Goal: Information Seeking & Learning: Learn about a topic

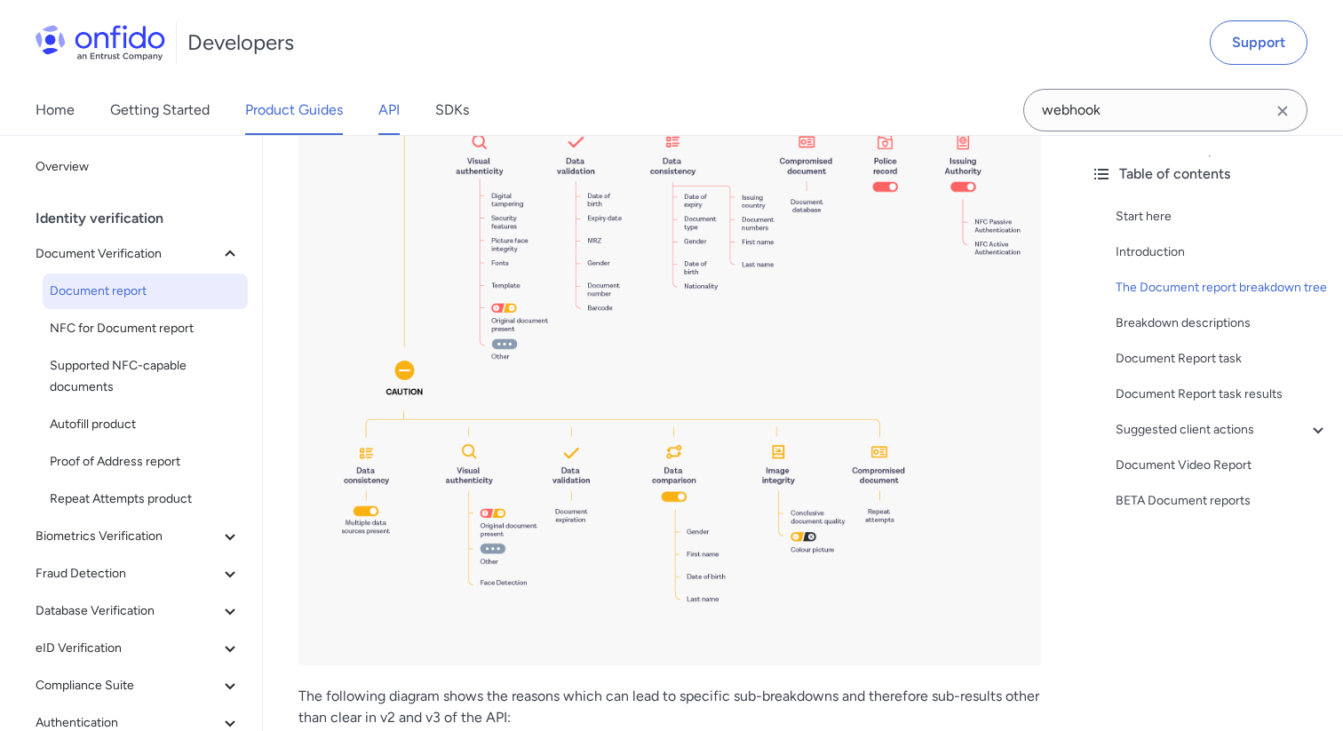
click at [389, 122] on link "API" at bounding box center [388, 110] width 21 height 50
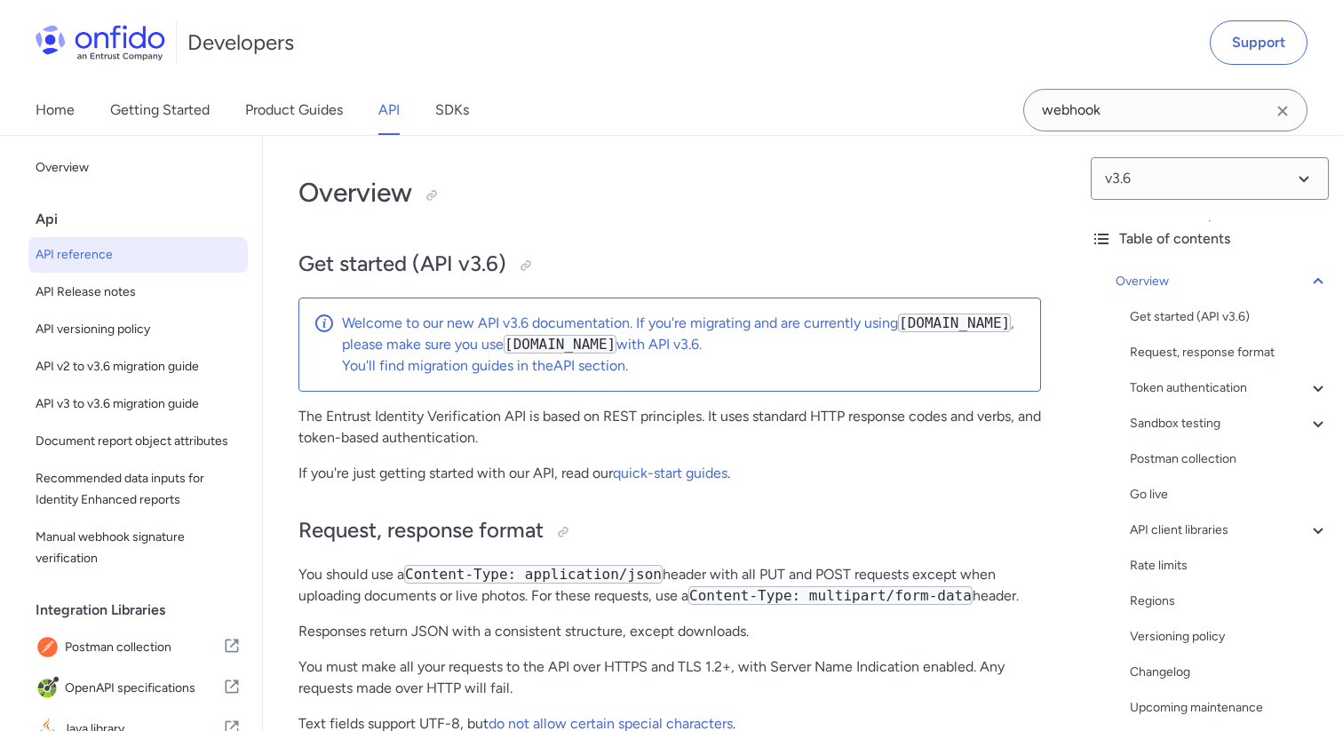
select select "http"
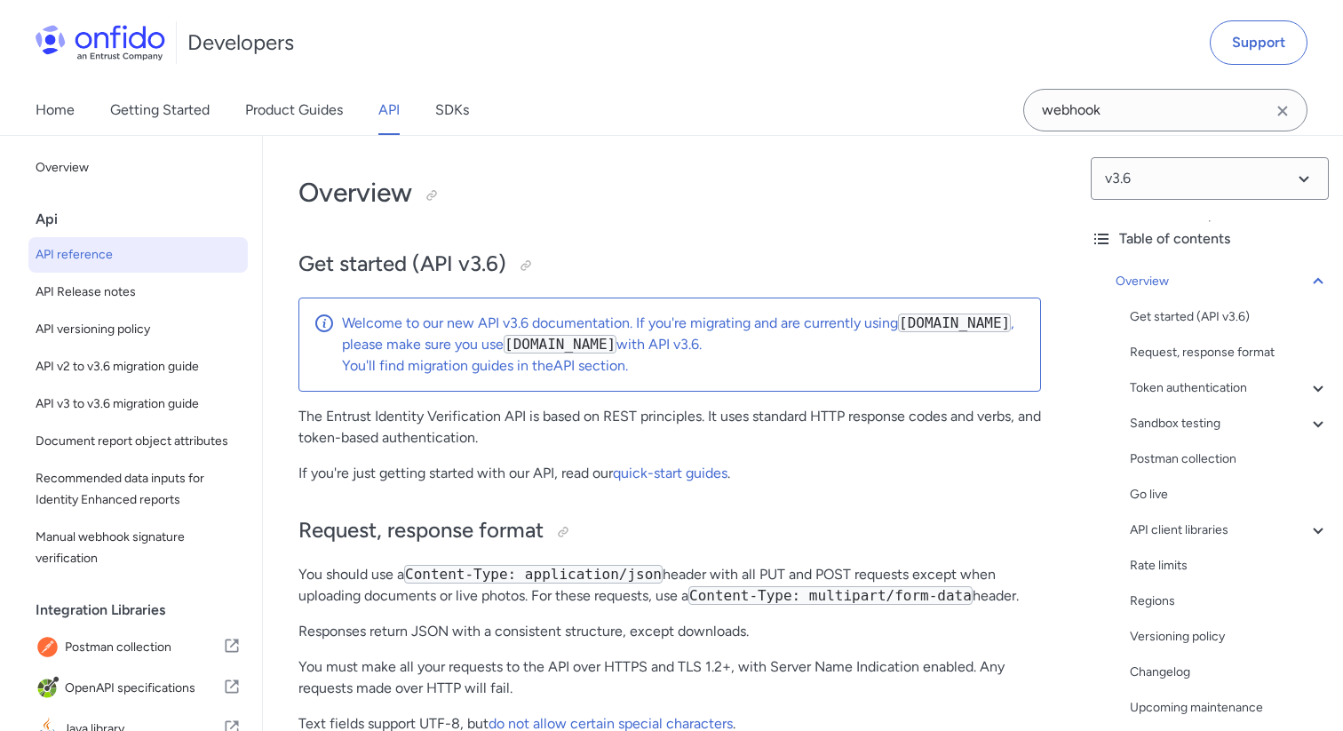
select select "http"
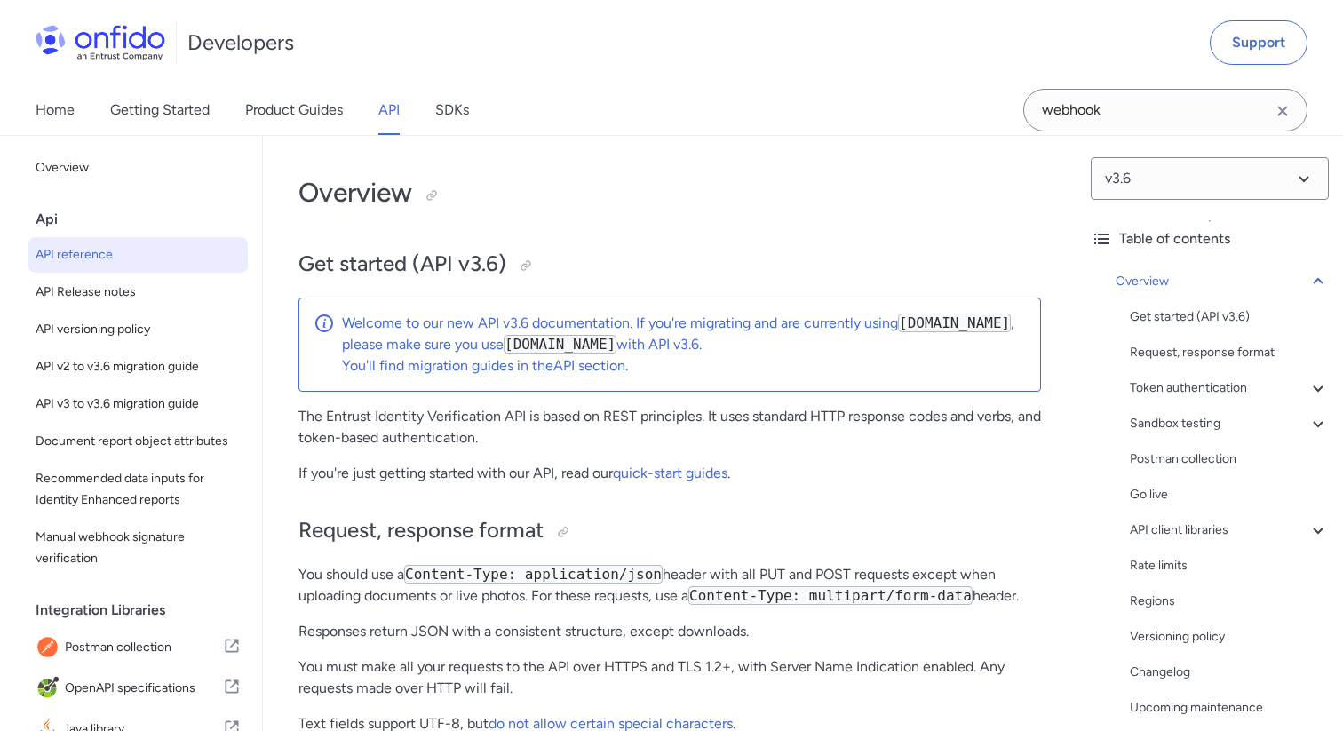
select select "http"
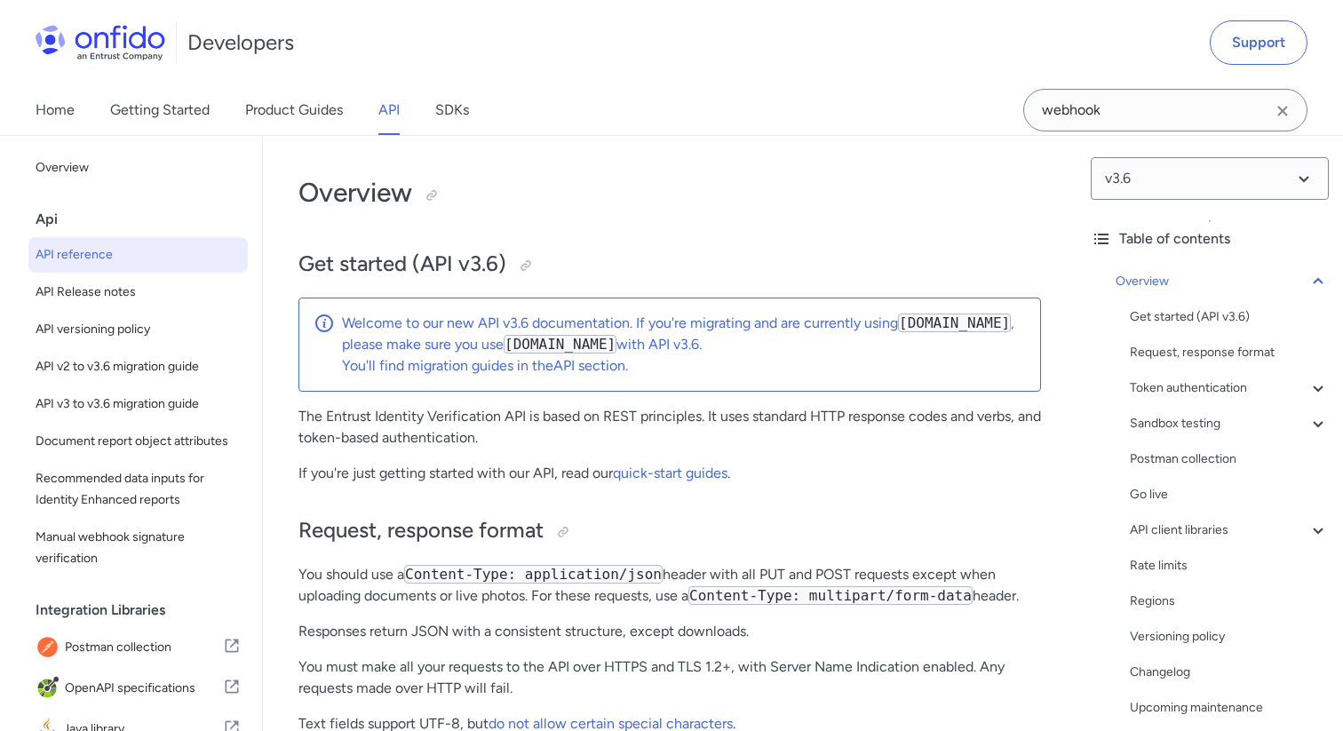
select select "http"
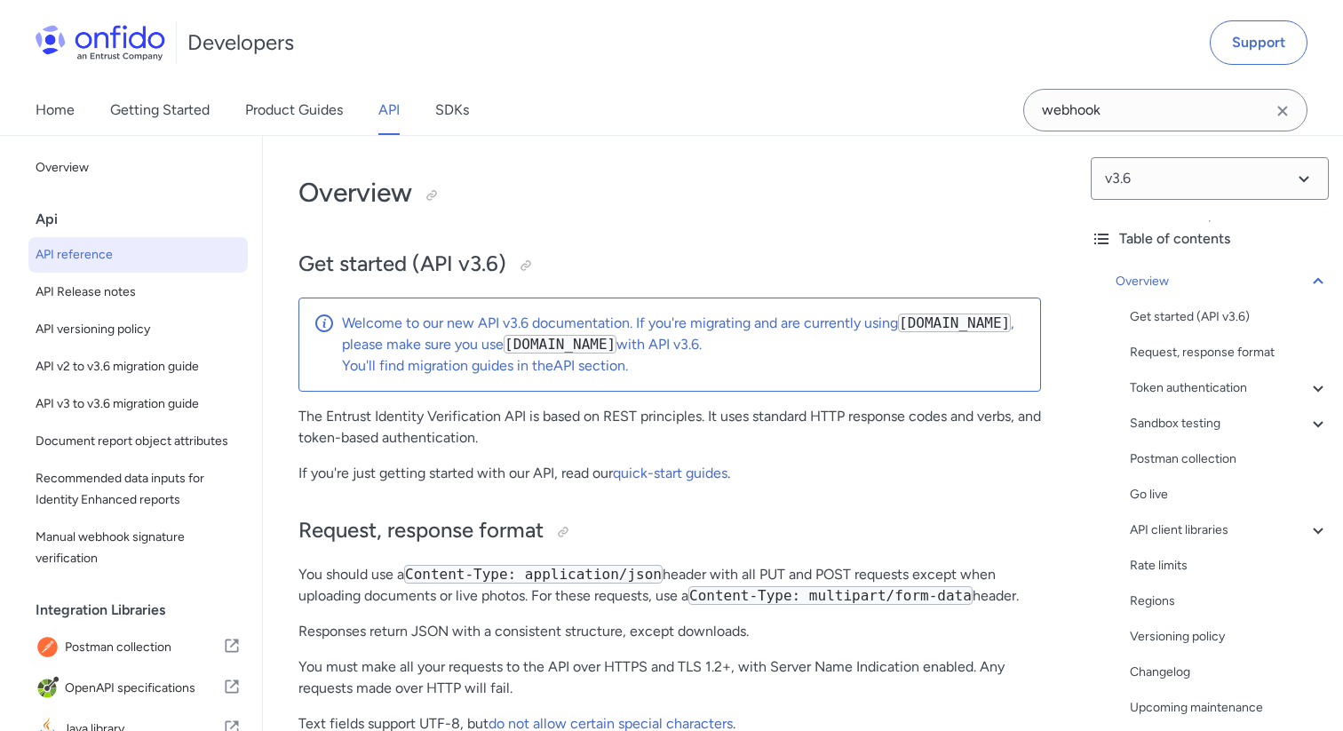
select select "http"
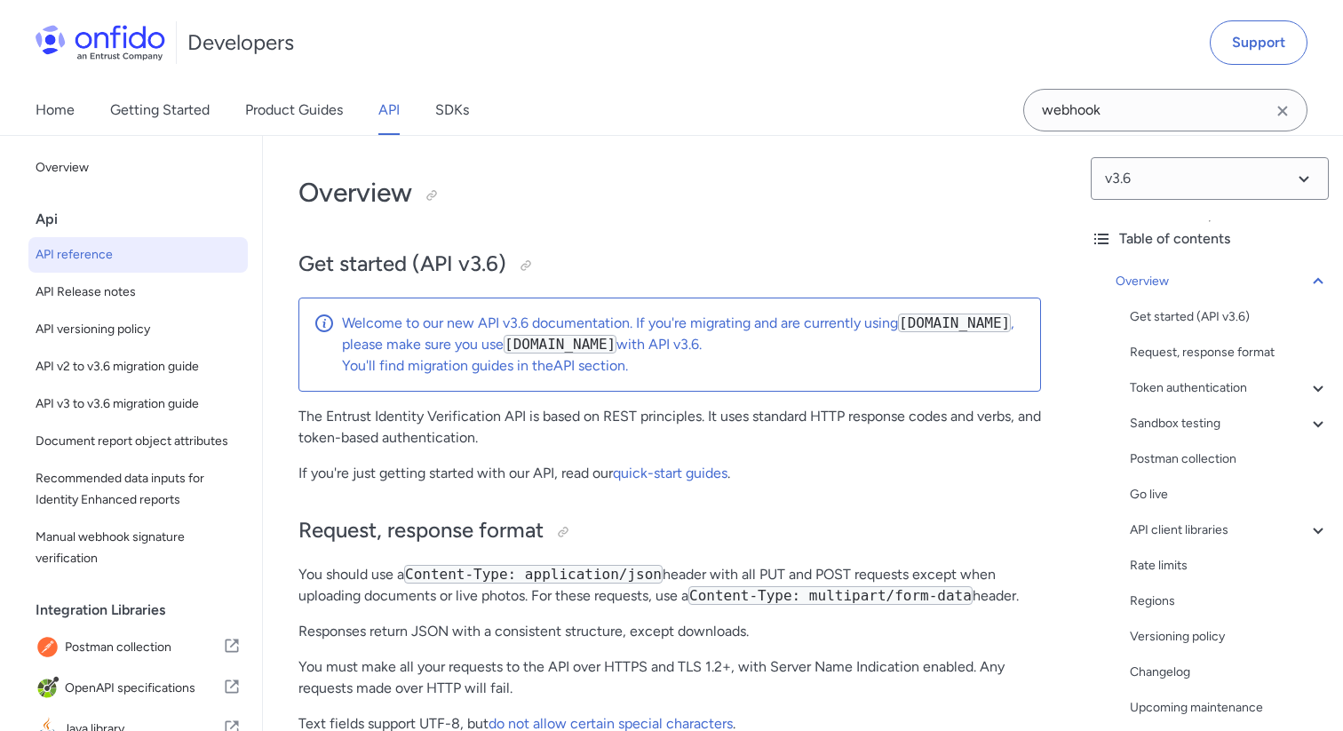
select select "http"
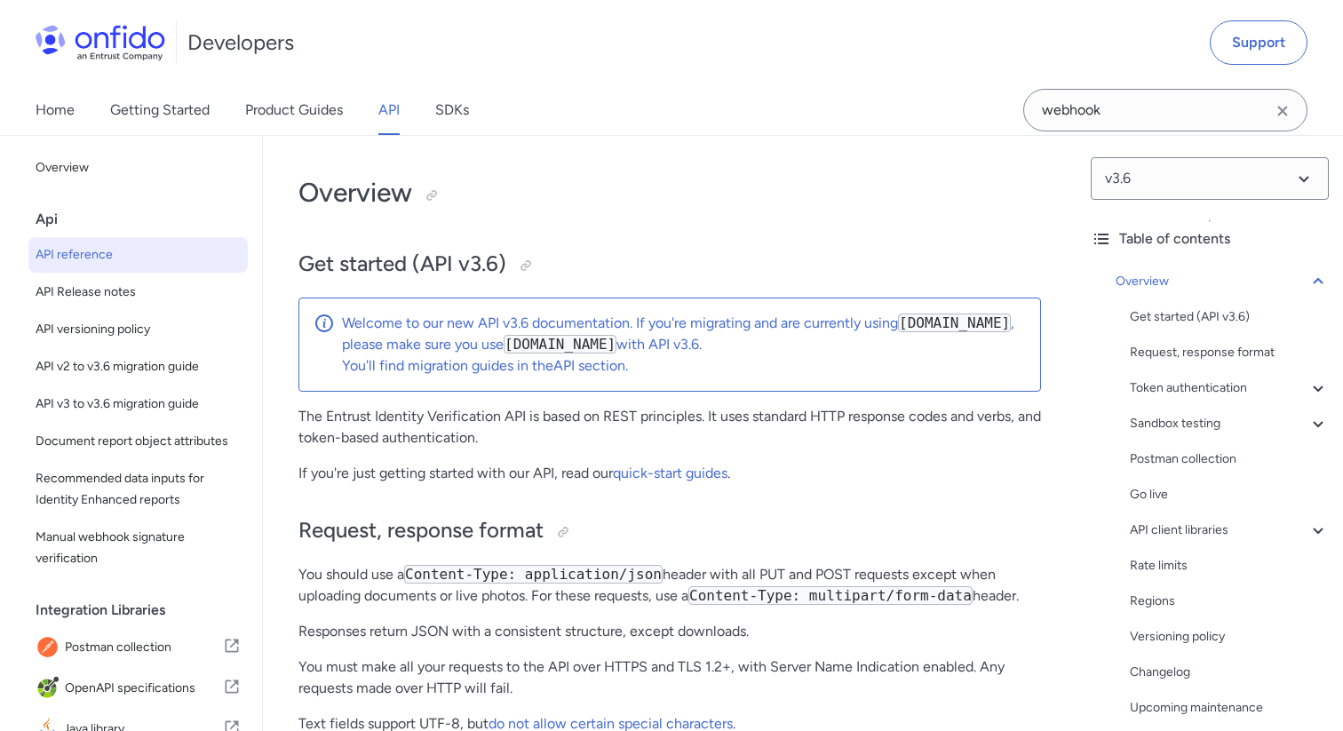
select select "http"
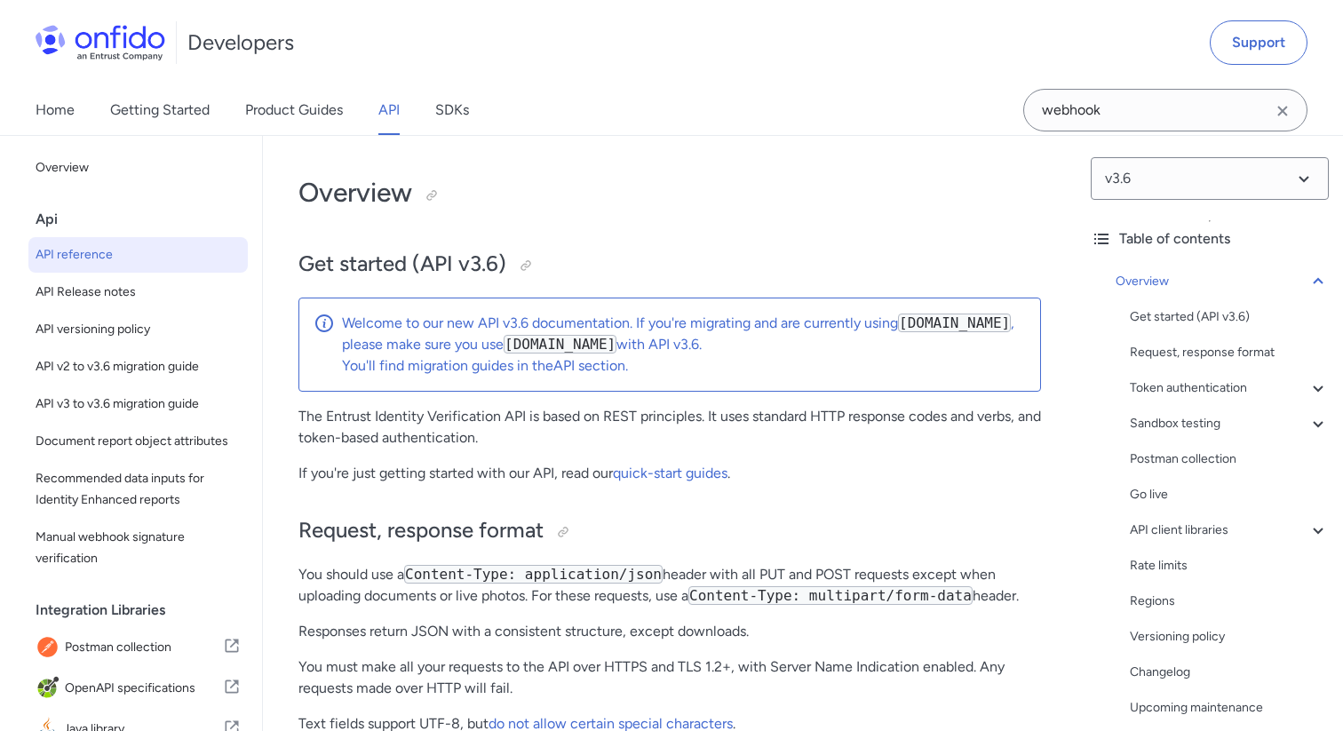
select select "http"
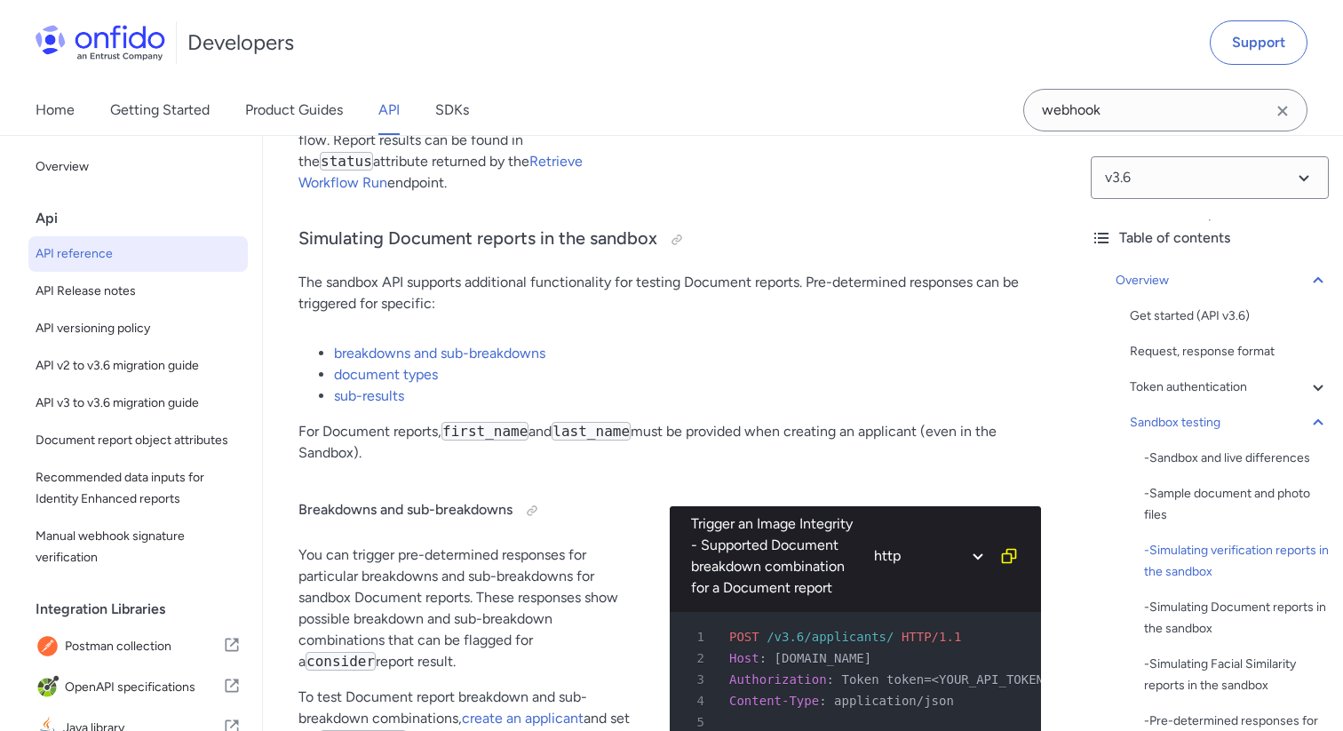
scroll to position [4616, 0]
